Goal: Check status: Check status

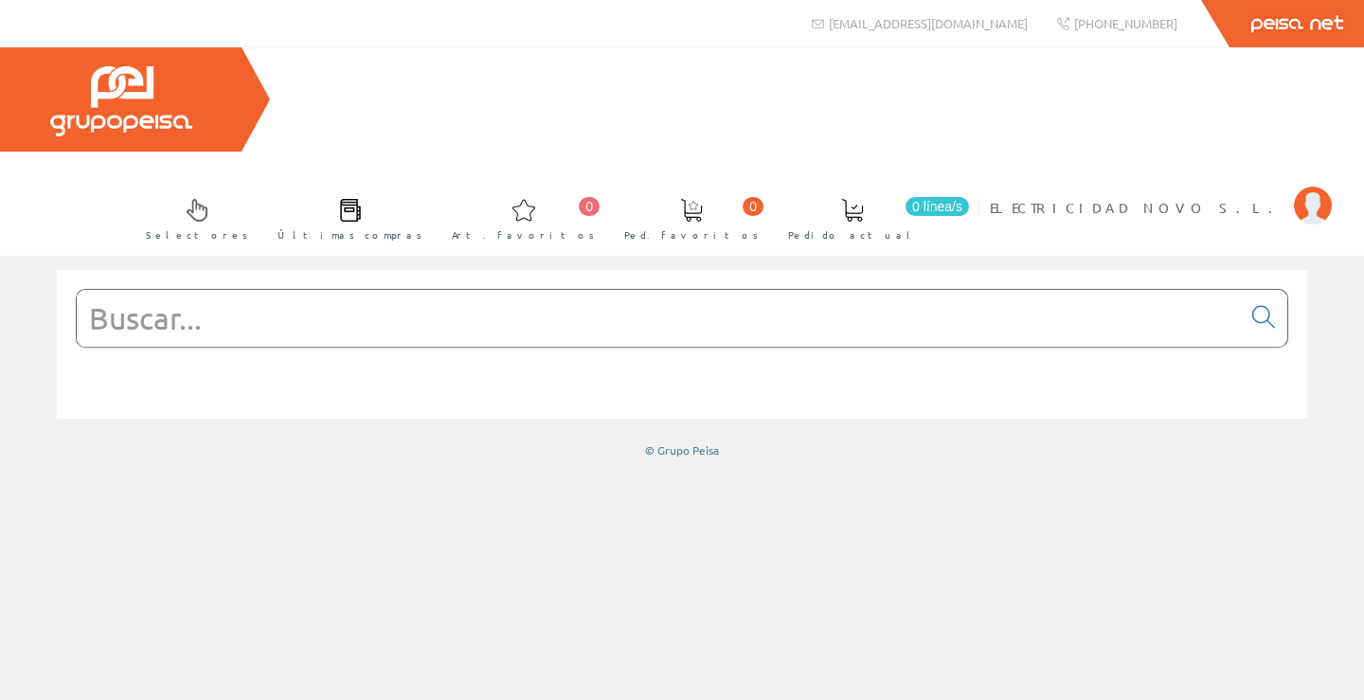
click at [1052, 290] on input "text" at bounding box center [659, 318] width 1164 height 57
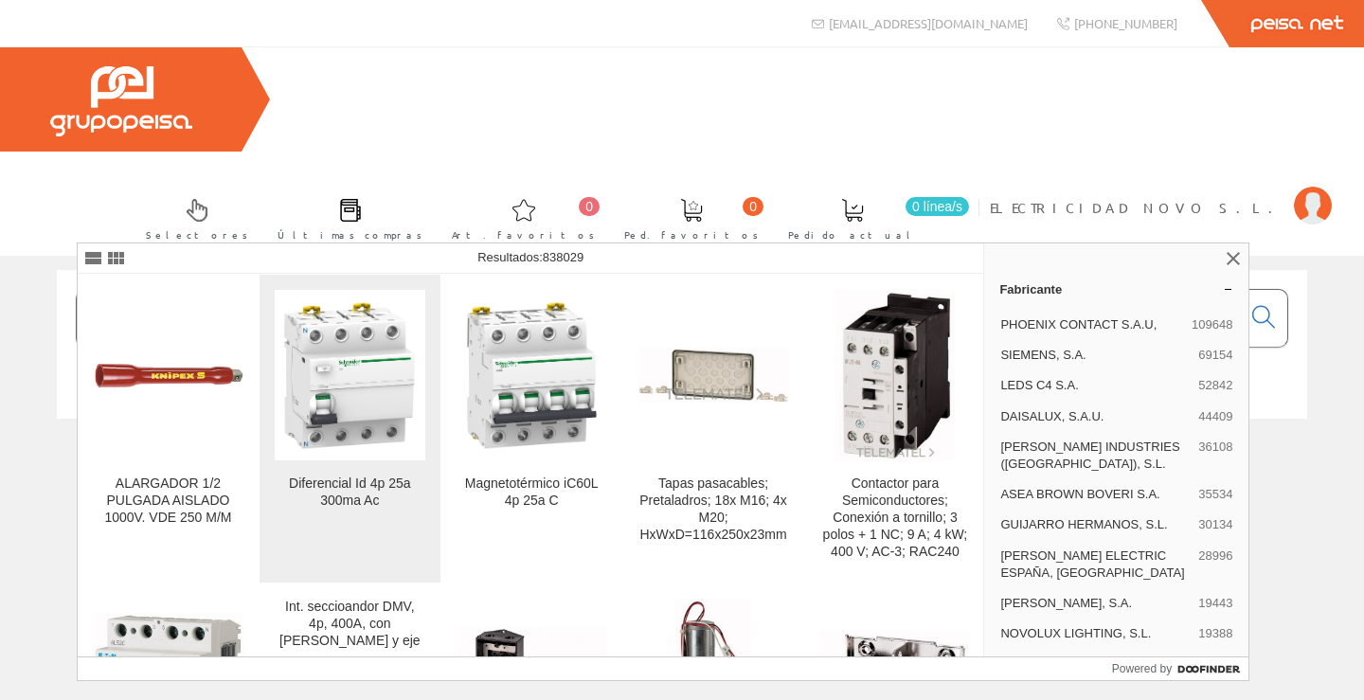
type input "a984425"
click at [350, 395] on img at bounding box center [350, 375] width 151 height 151
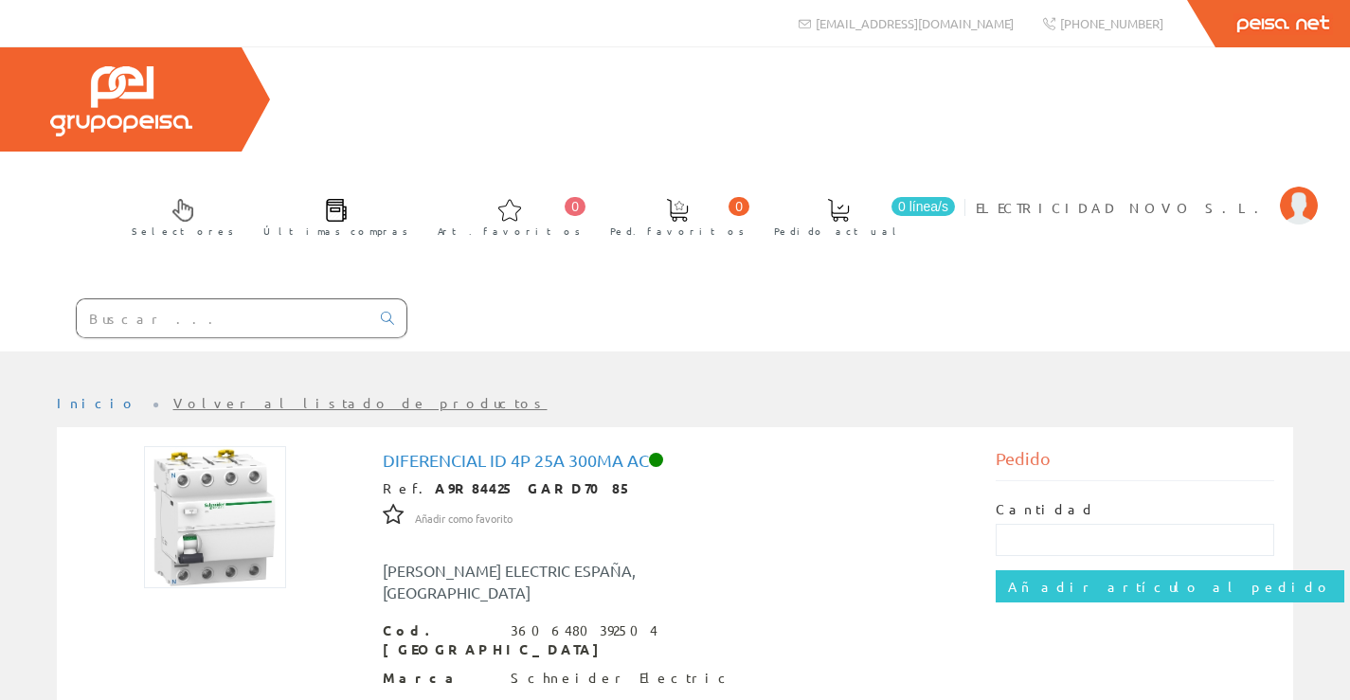
click at [193, 299] on input "text" at bounding box center [223, 318] width 293 height 38
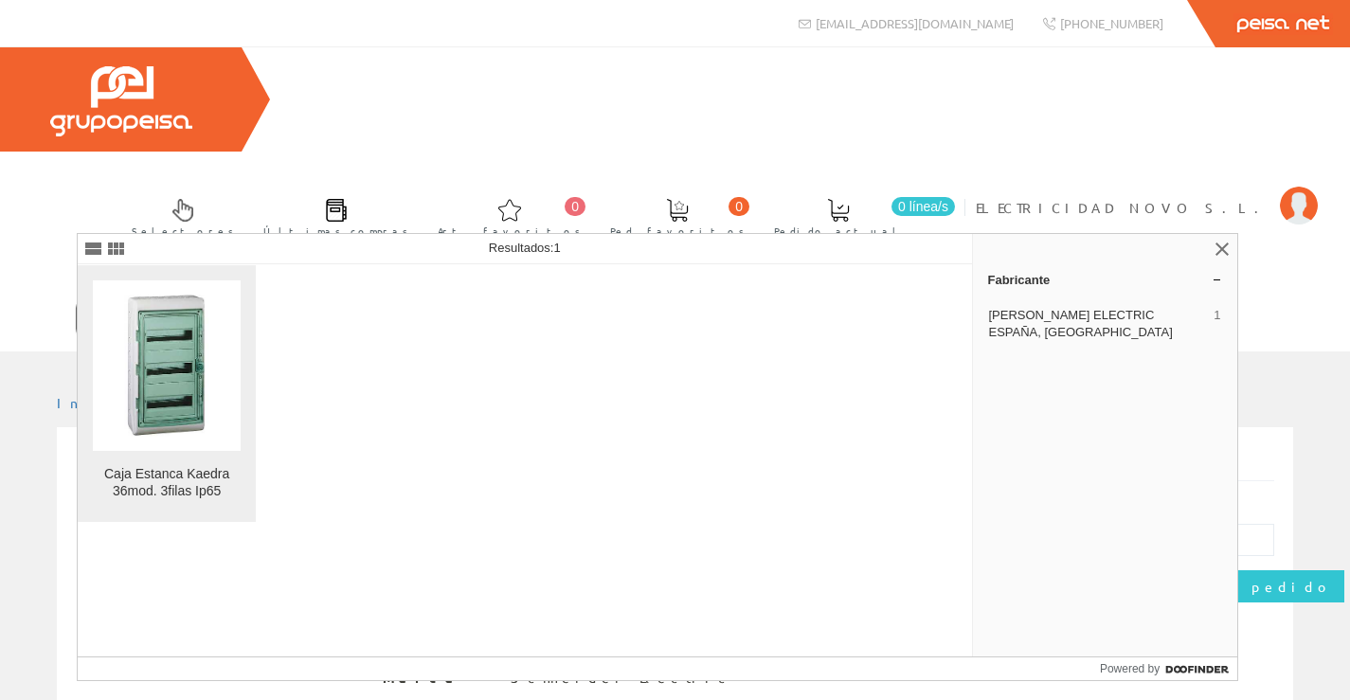
type input "13985"
click at [176, 360] on img at bounding box center [167, 366] width 148 height 148
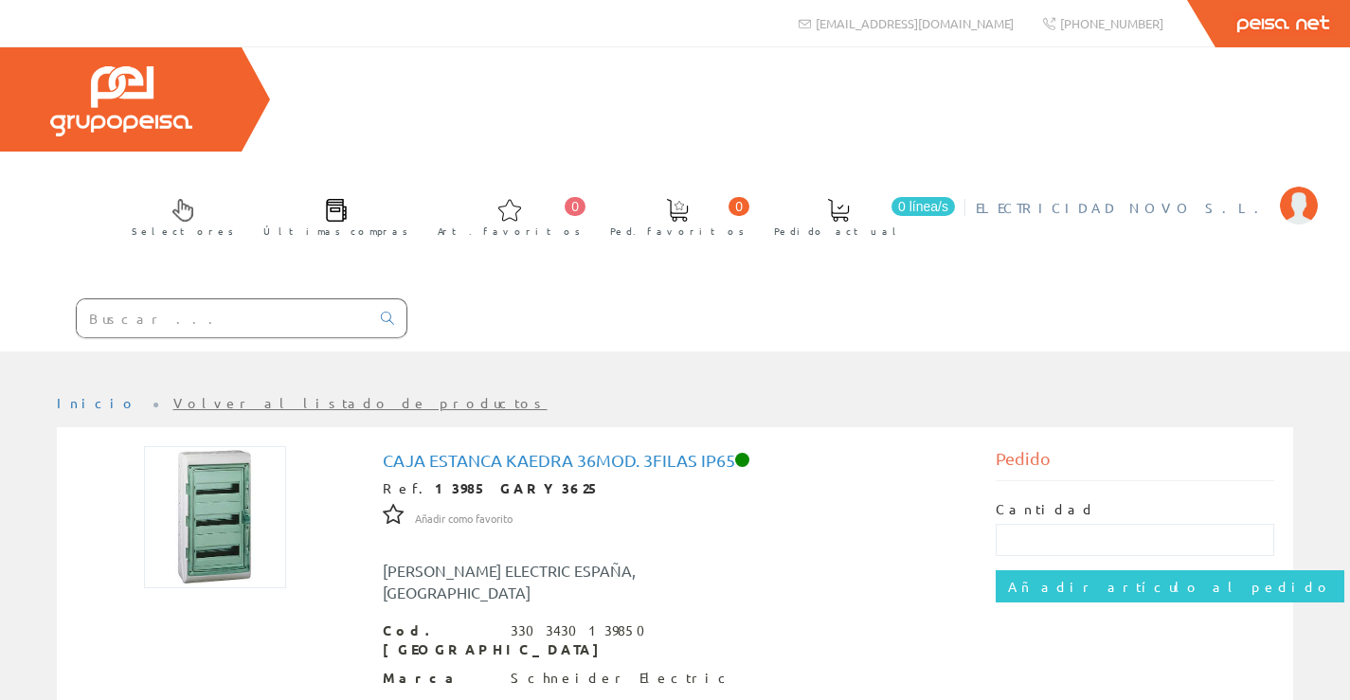
click at [1243, 198] on span "ELECTRICIDAD NOVO S.L." at bounding box center [1122, 207] width 295 height 19
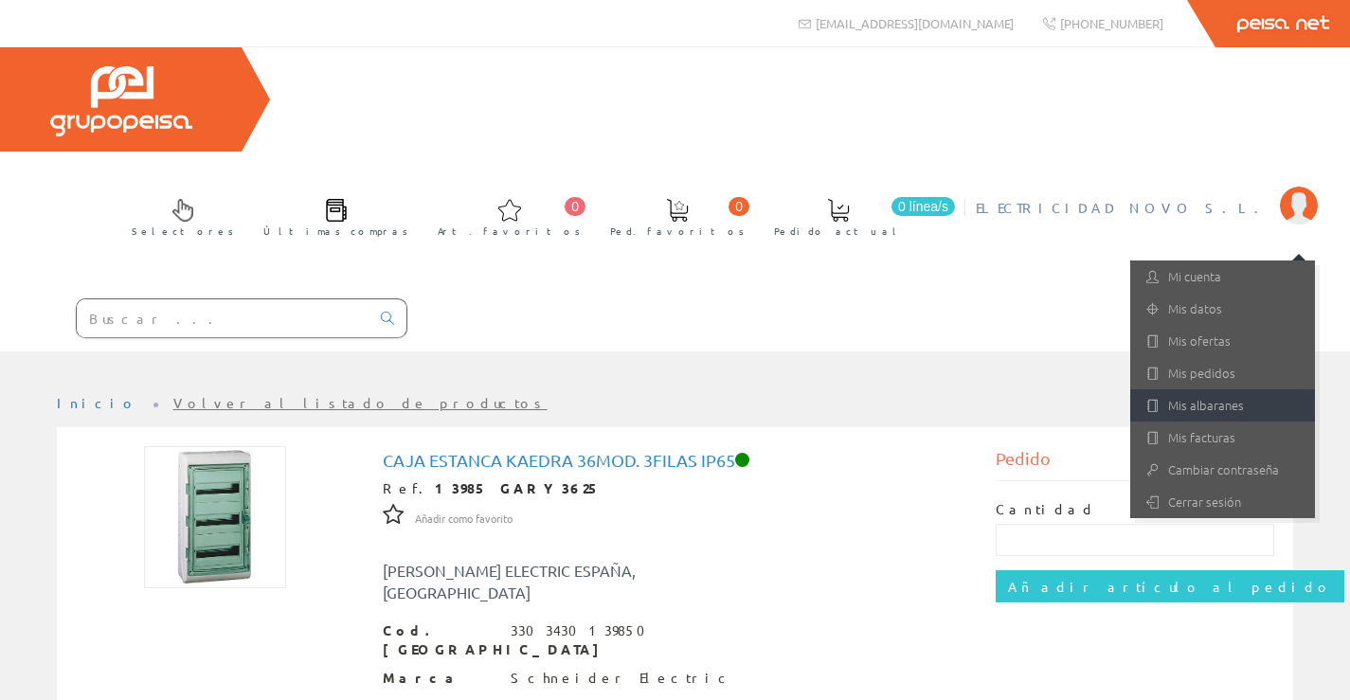
click at [1221, 389] on link "Mis albaranes" at bounding box center [1222, 405] width 185 height 32
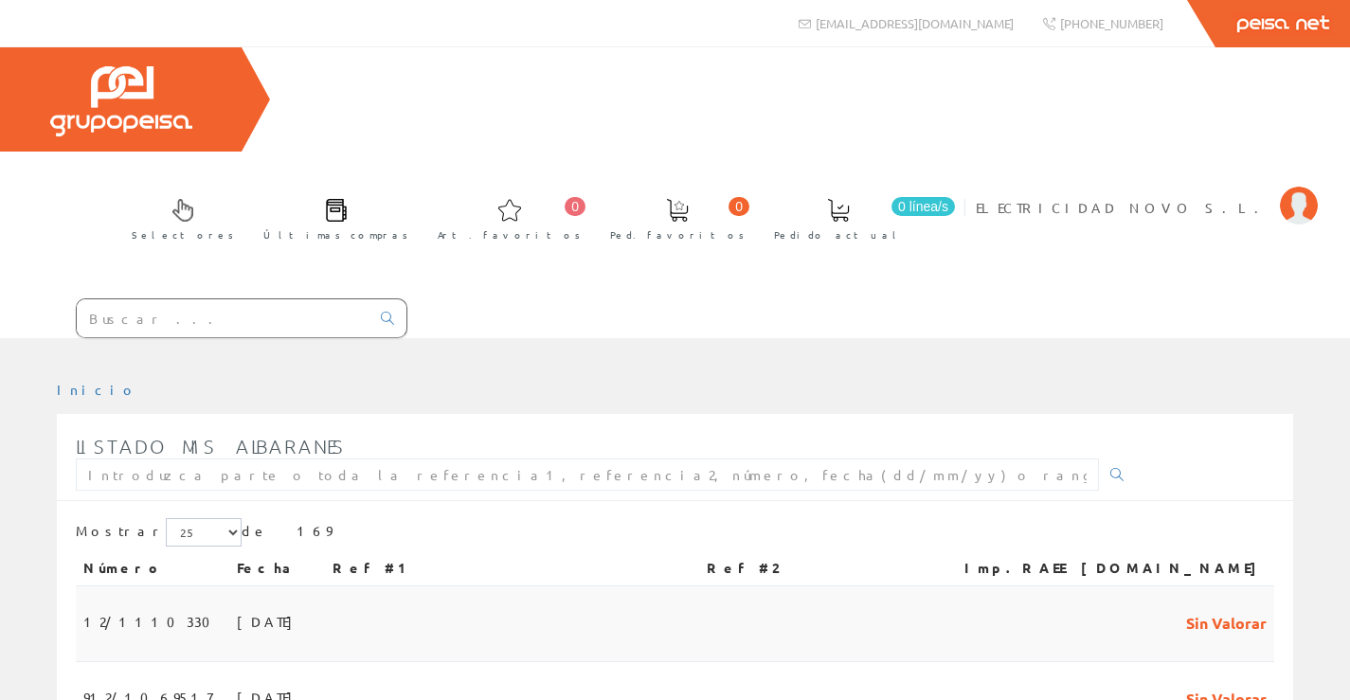
click at [134, 605] on span "12/1110330" at bounding box center [152, 621] width 138 height 32
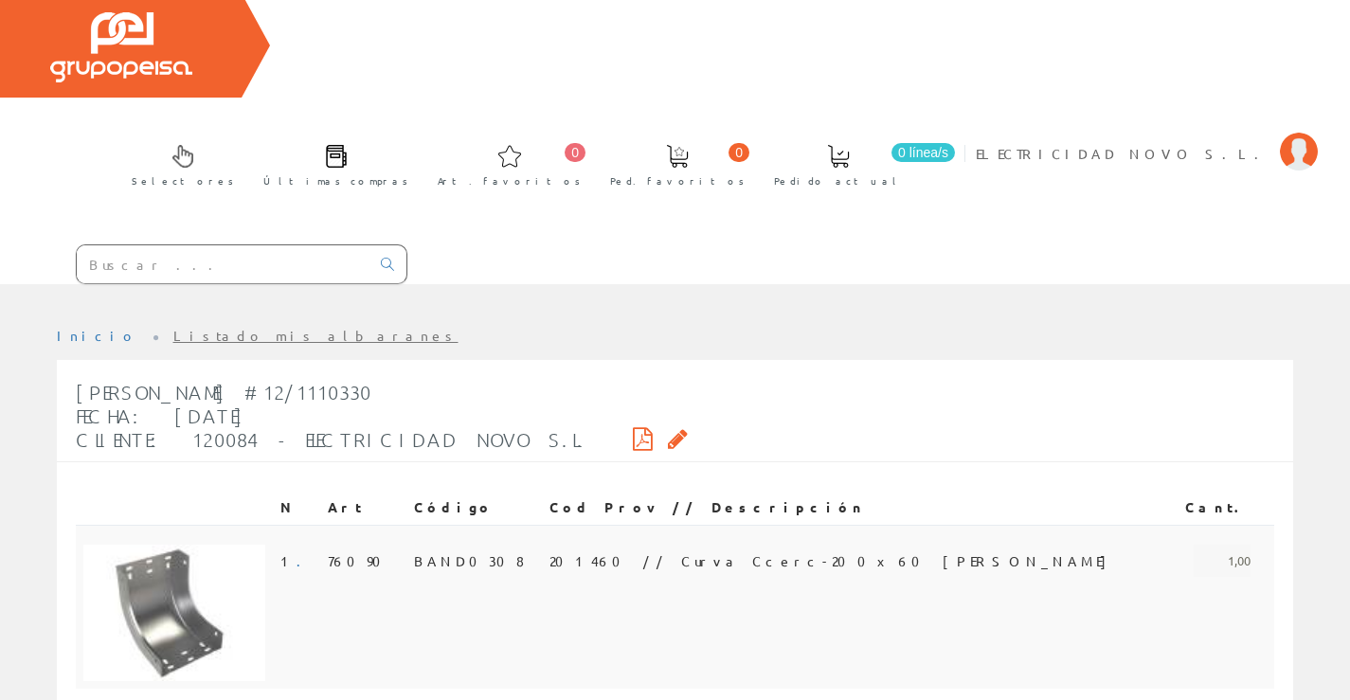
scroll to position [112, 0]
